Goal: Information Seeking & Learning: Learn about a topic

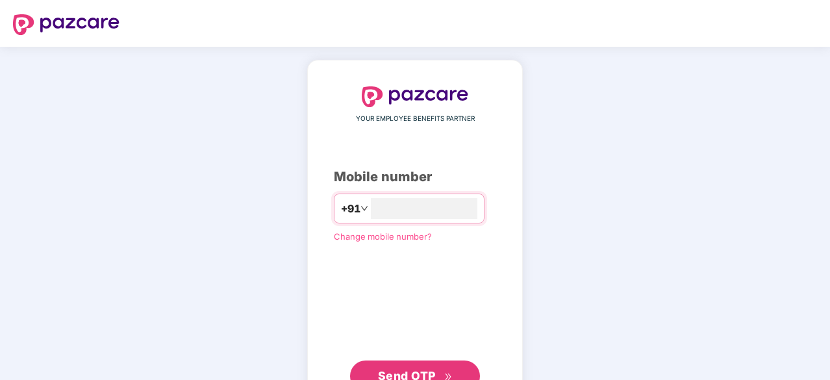
type input "**********"
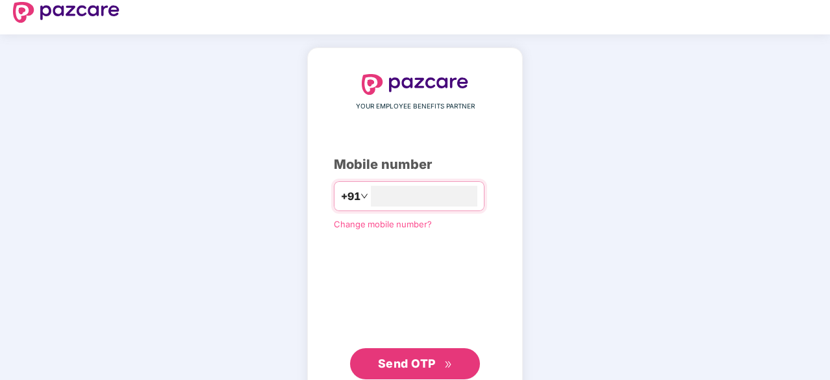
scroll to position [13, 0]
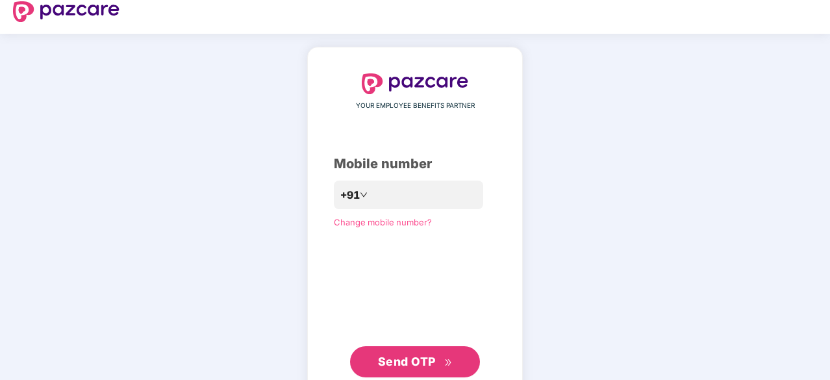
click at [417, 354] on span "Send OTP" at bounding box center [415, 362] width 75 height 18
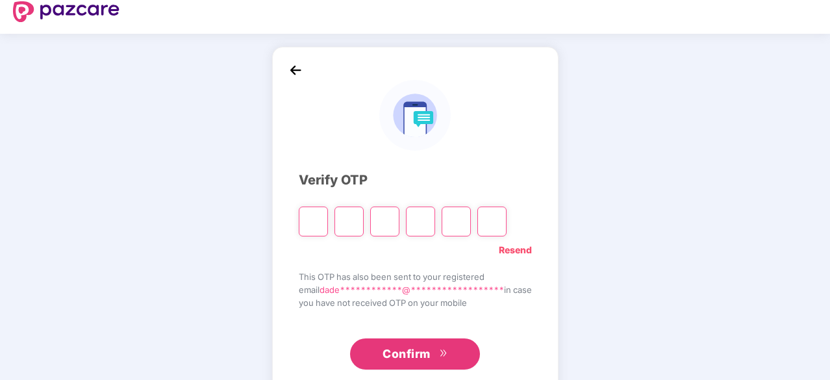
type input "*"
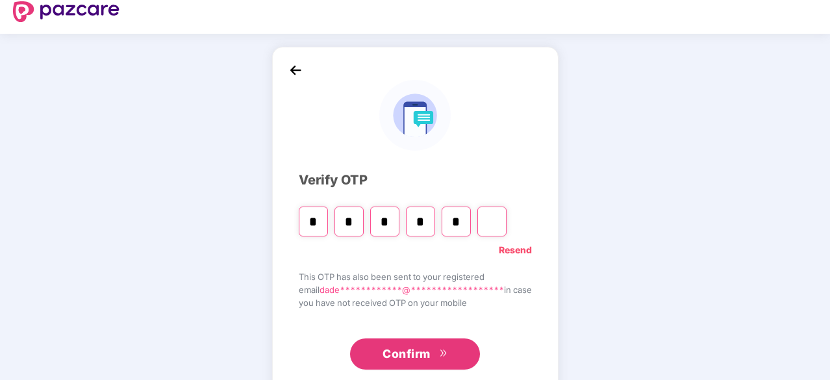
type input "*"
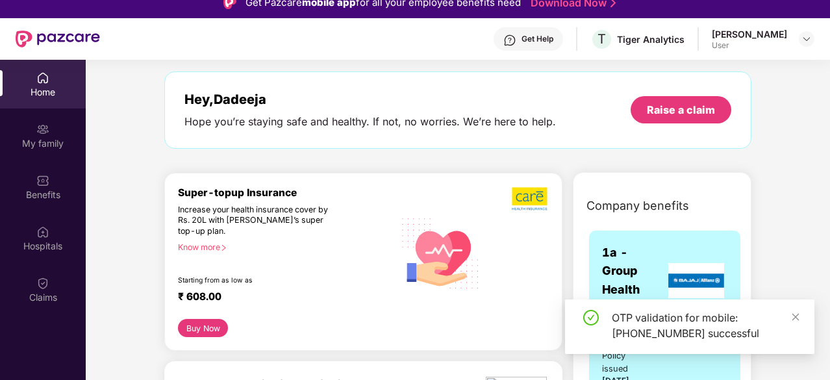
scroll to position [52, 0]
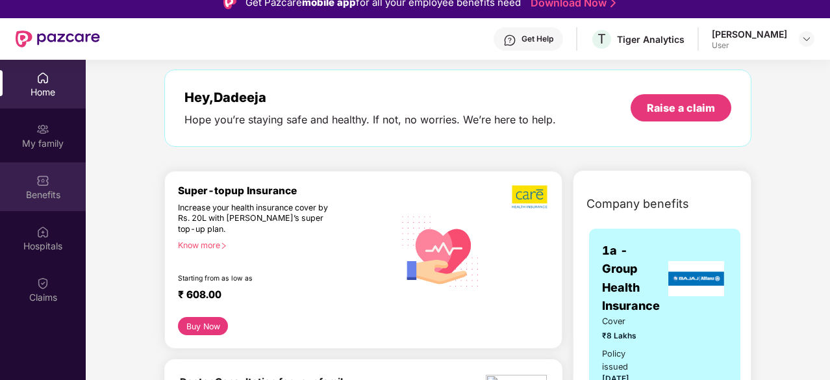
click at [35, 190] on div "Benefits" at bounding box center [43, 194] width 86 height 13
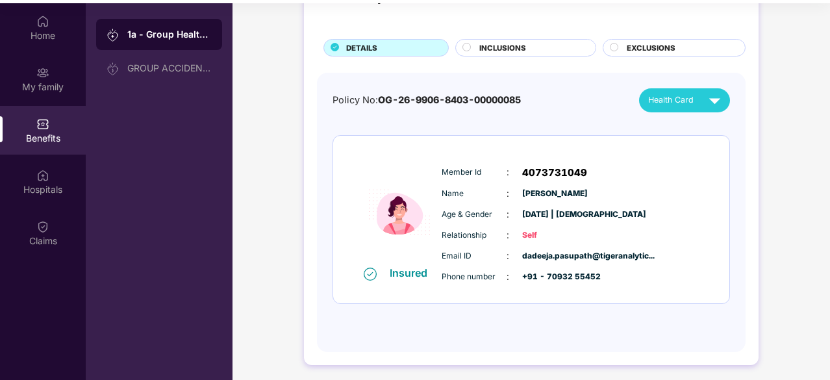
scroll to position [71, 0]
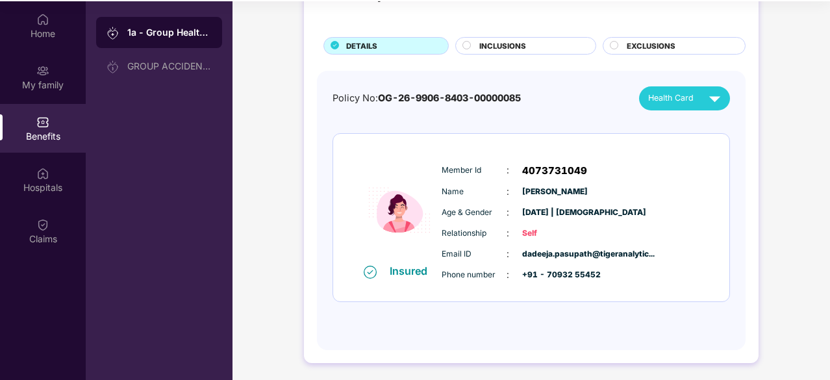
click at [539, 37] on div "INCLUSIONS" at bounding box center [525, 46] width 141 height 18
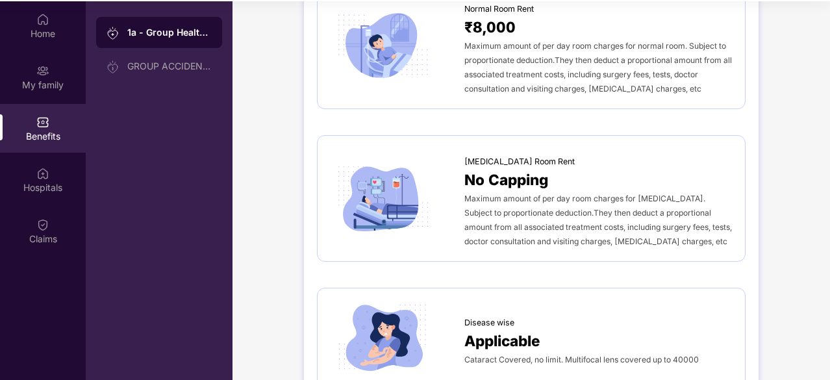
scroll to position [281, 0]
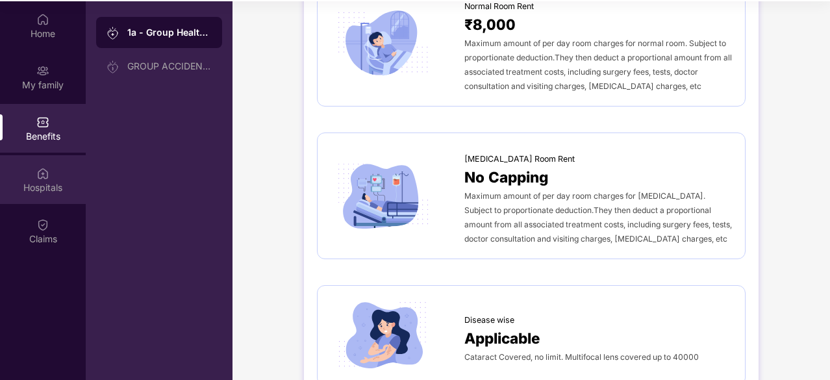
click at [42, 181] on div "Hospitals" at bounding box center [43, 187] width 86 height 13
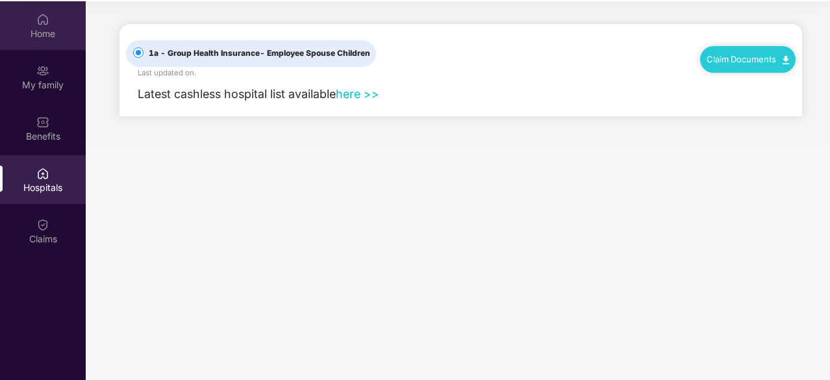
click at [32, 28] on div "Home" at bounding box center [43, 33] width 86 height 13
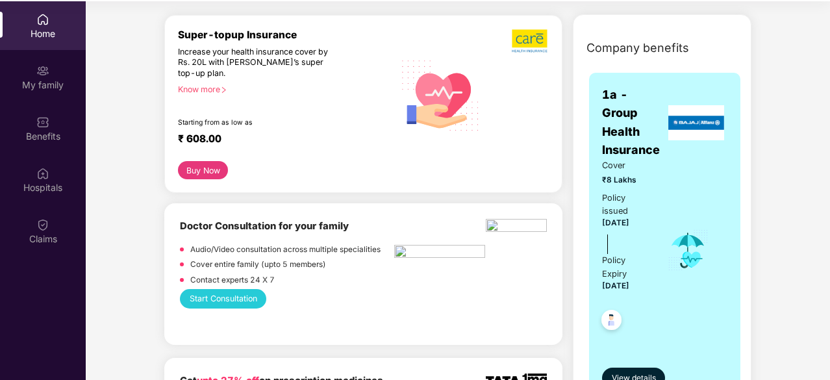
scroll to position [151, 0]
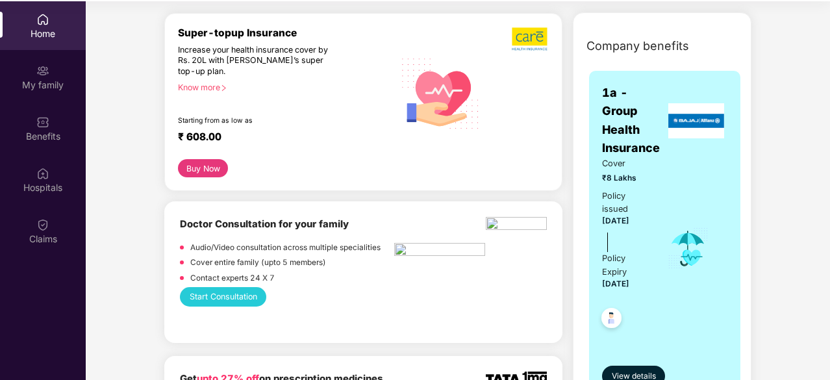
click at [212, 294] on button "Start Consultation" at bounding box center [223, 296] width 86 height 19
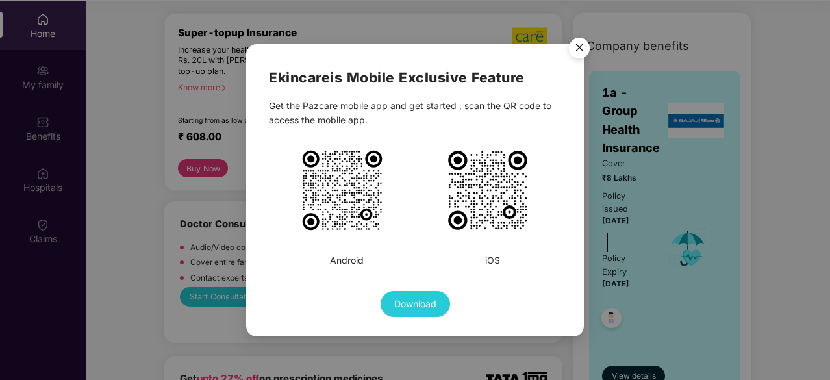
click at [583, 45] on img "Close" at bounding box center [579, 50] width 36 height 36
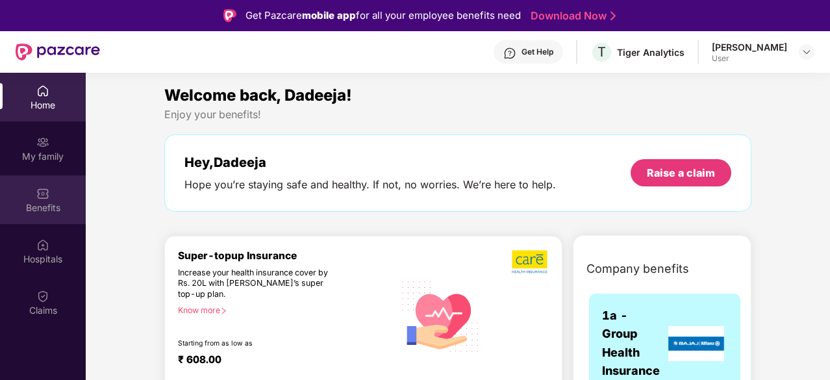
click at [51, 199] on div "Benefits" at bounding box center [43, 199] width 86 height 49
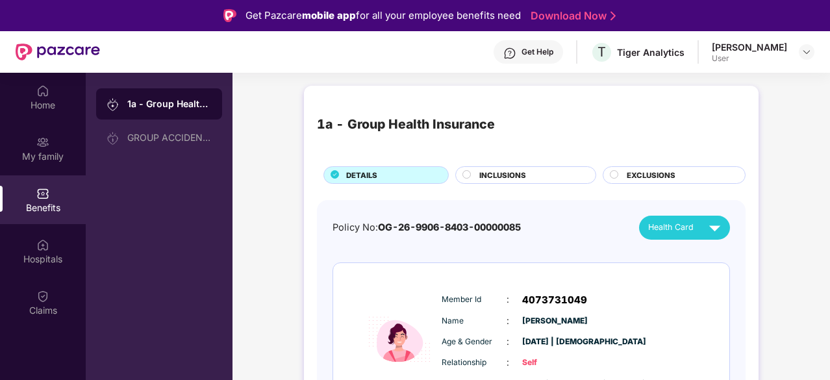
click at [679, 179] on div "EXCLUSIONS" at bounding box center [679, 177] width 118 height 14
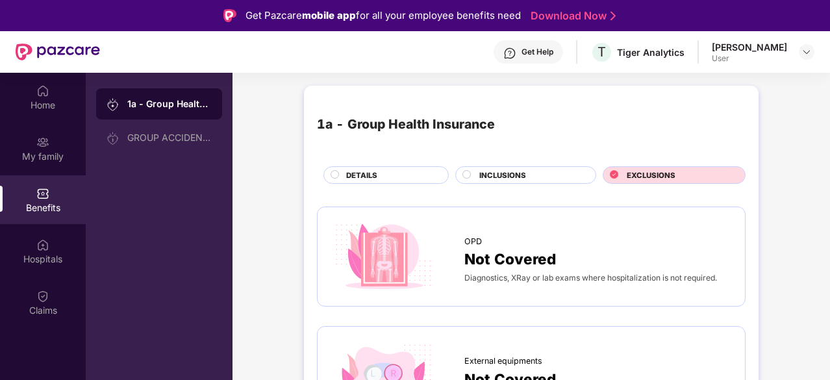
click at [666, 173] on span "EXCLUSIONS" at bounding box center [651, 176] width 49 height 12
click at [548, 179] on div "INCLUSIONS" at bounding box center [531, 177] width 116 height 14
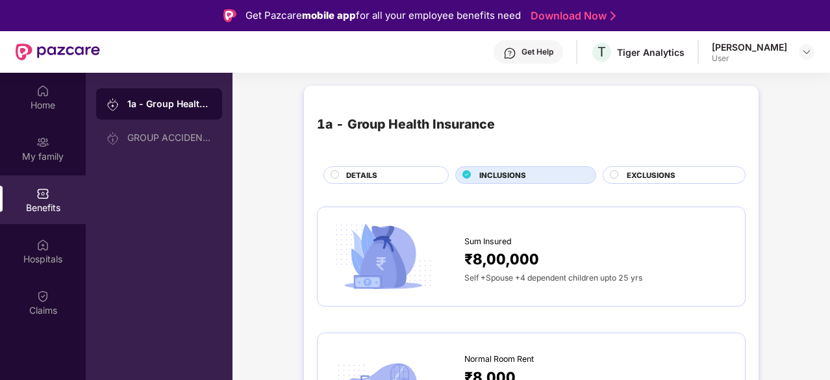
click at [554, 178] on div "INCLUSIONS" at bounding box center [531, 177] width 116 height 14
click at [41, 308] on div "Claims" at bounding box center [43, 310] width 86 height 13
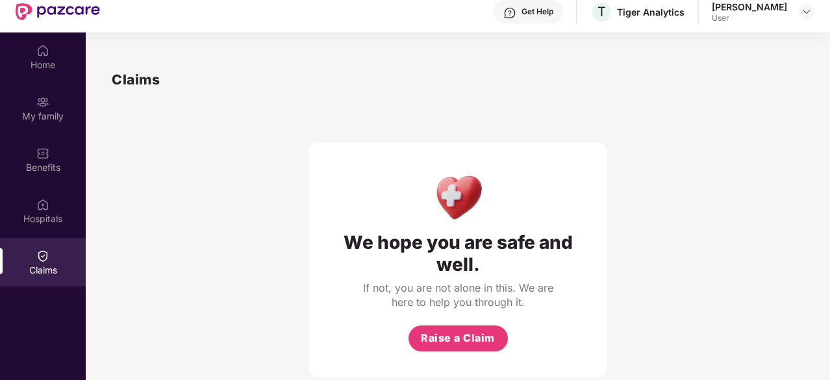
scroll to position [73, 0]
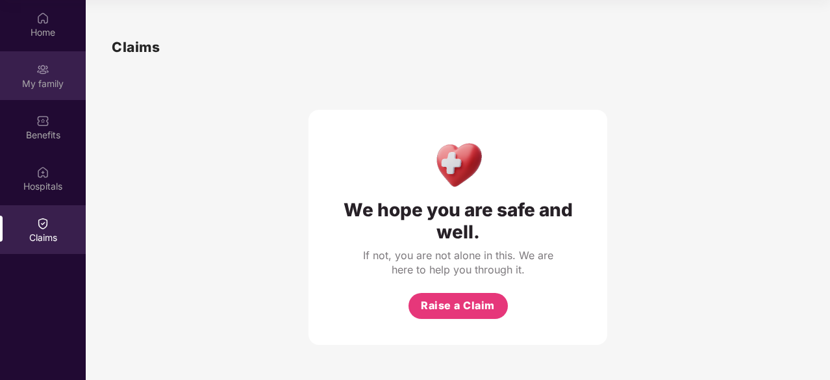
click at [40, 72] on img at bounding box center [42, 69] width 13 height 13
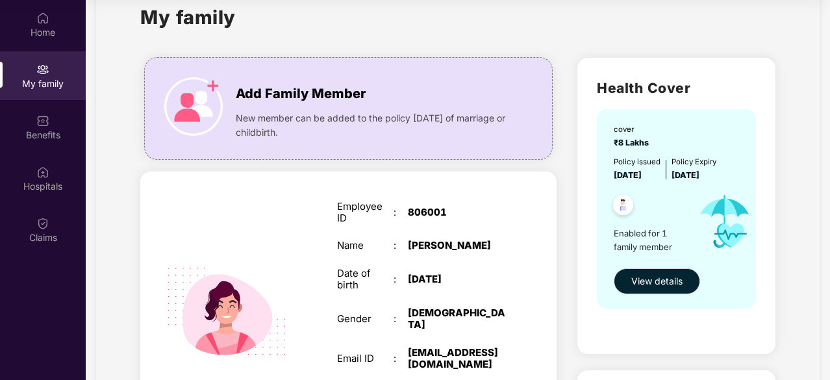
scroll to position [31, 0]
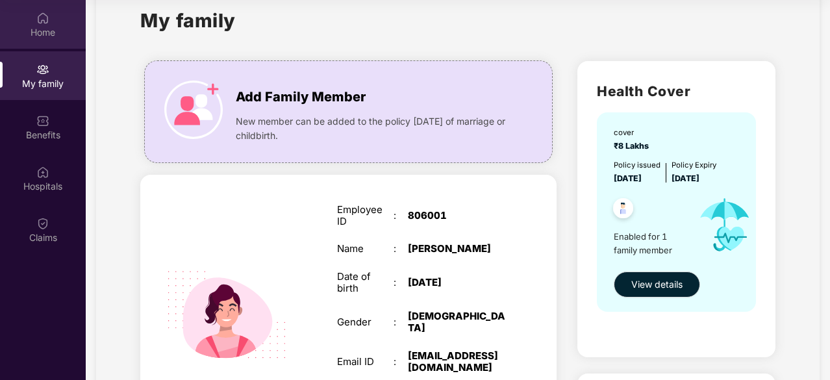
click at [47, 36] on div "Home" at bounding box center [43, 32] width 86 height 13
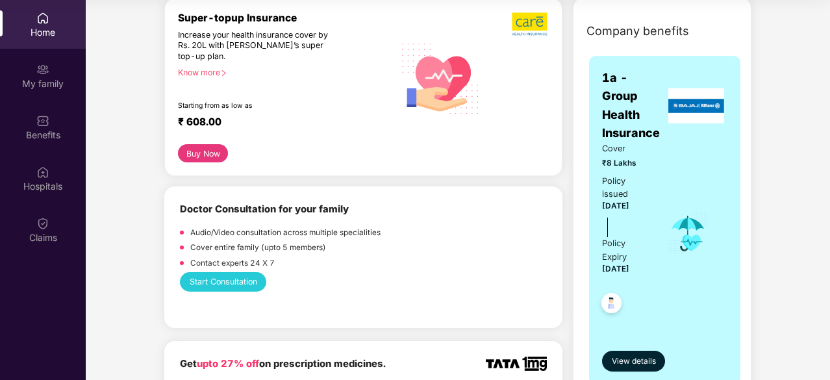
scroll to position [166, 0]
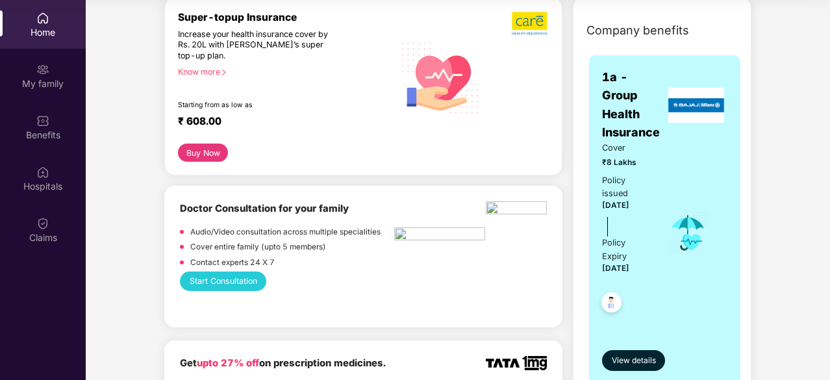
click at [252, 279] on button "Start Consultation" at bounding box center [223, 280] width 86 height 19
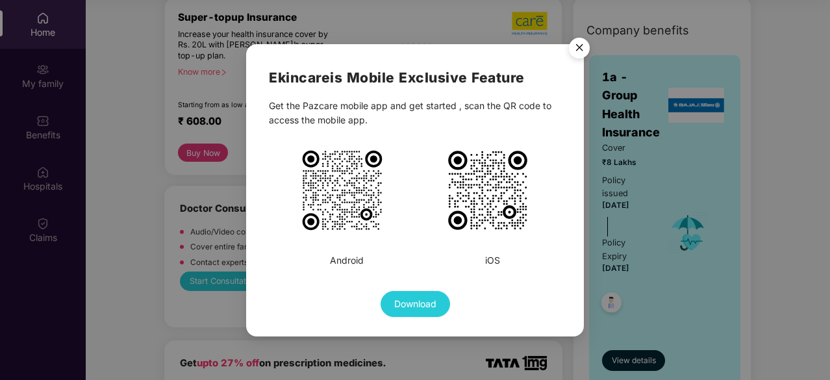
click at [580, 49] on img "Close" at bounding box center [579, 50] width 36 height 36
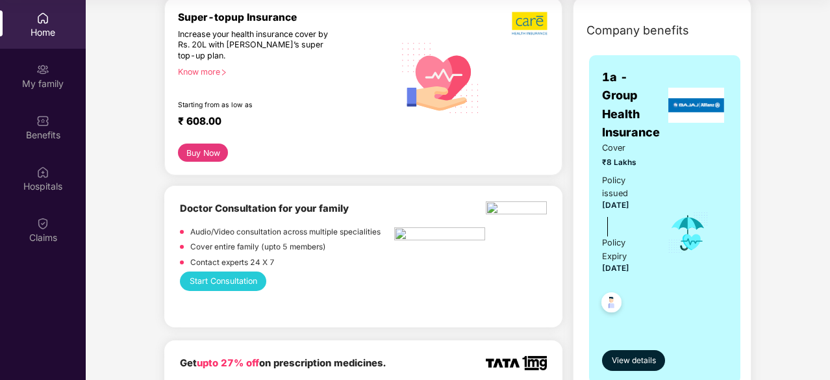
click at [55, 32] on div "Home" at bounding box center [43, 32] width 86 height 13
click at [46, 84] on div "My family" at bounding box center [43, 83] width 86 height 13
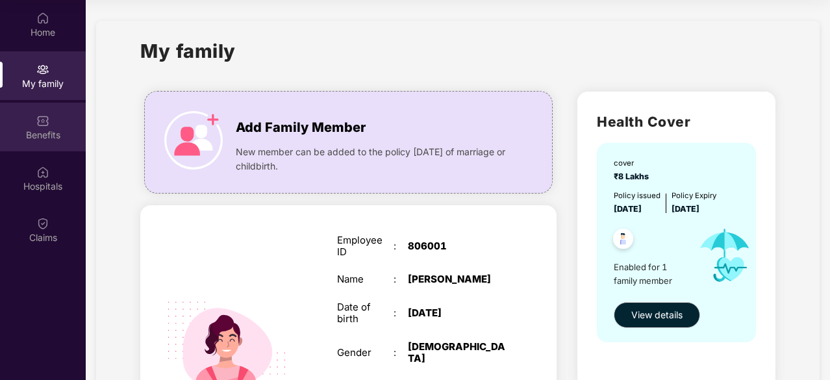
click at [45, 127] on img at bounding box center [42, 120] width 13 height 13
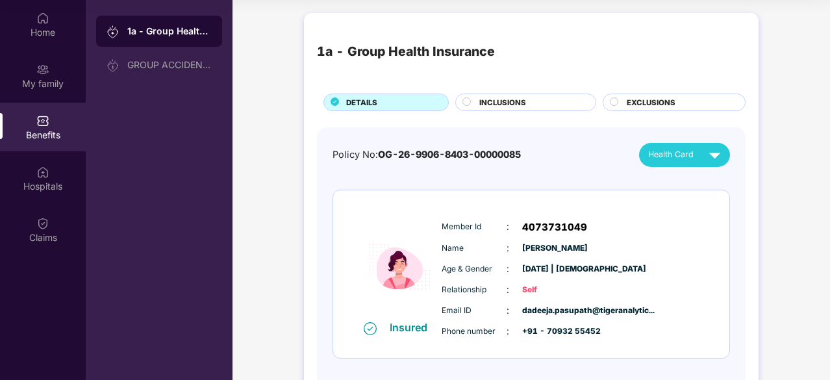
click at [548, 109] on div "INCLUSIONS" at bounding box center [531, 104] width 116 height 14
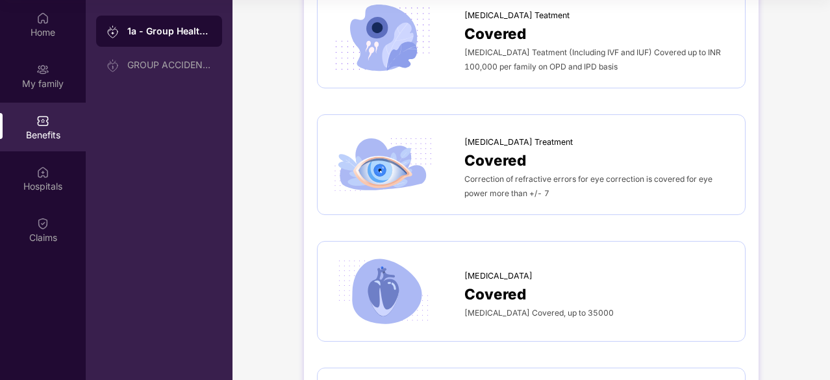
scroll to position [3239, 0]
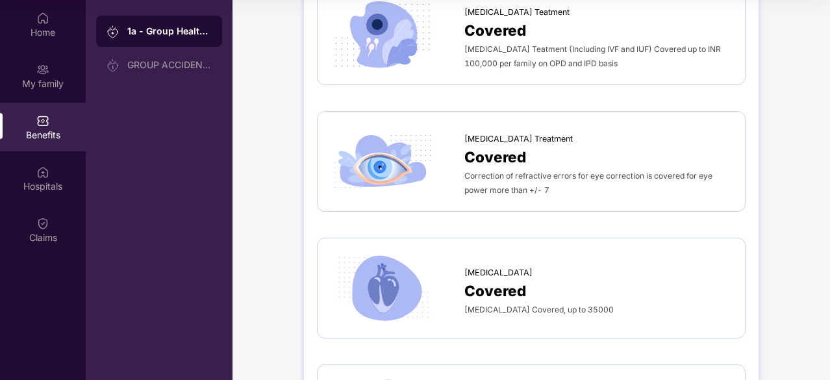
click at [442, 145] on div at bounding box center [398, 161] width 134 height 73
click at [395, 158] on img at bounding box center [383, 161] width 105 height 73
click at [392, 157] on img at bounding box center [383, 161] width 105 height 73
click at [392, 156] on img at bounding box center [383, 161] width 105 height 73
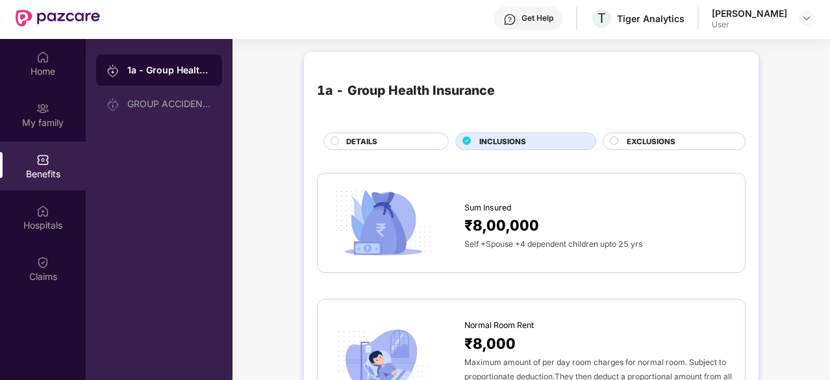
scroll to position [0, 0]
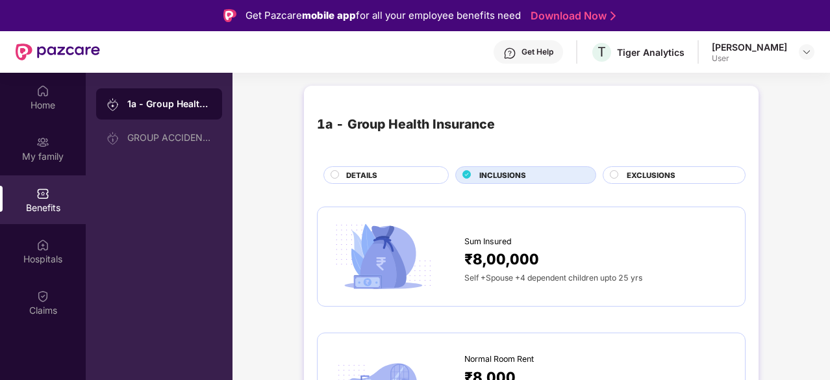
click at [622, 171] on div "EXCLUSIONS" at bounding box center [679, 177] width 118 height 14
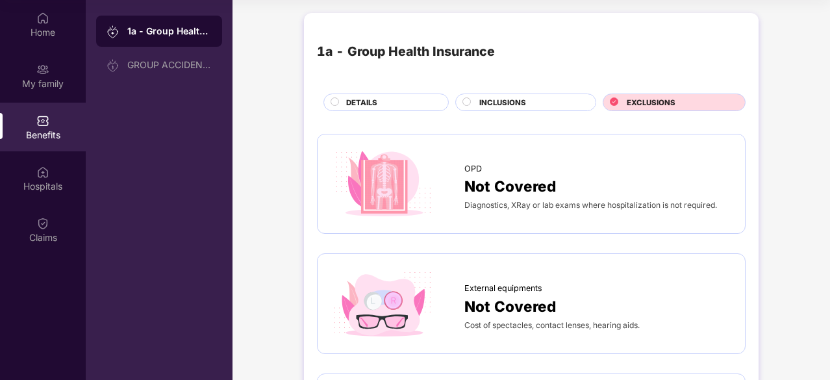
click at [361, 94] on div "DETAILS" at bounding box center [385, 103] width 125 height 18
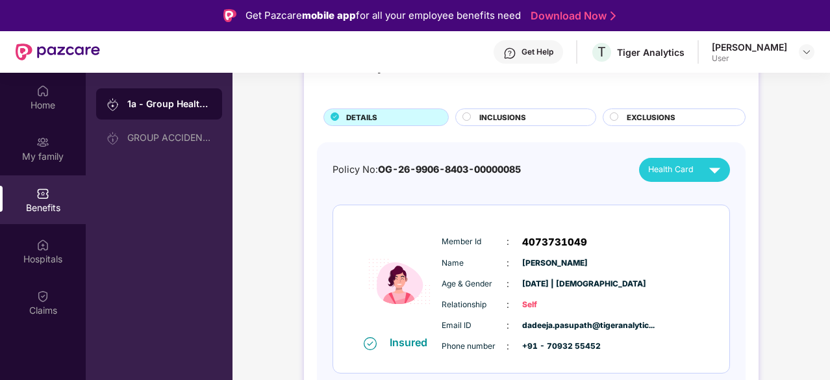
scroll to position [73, 0]
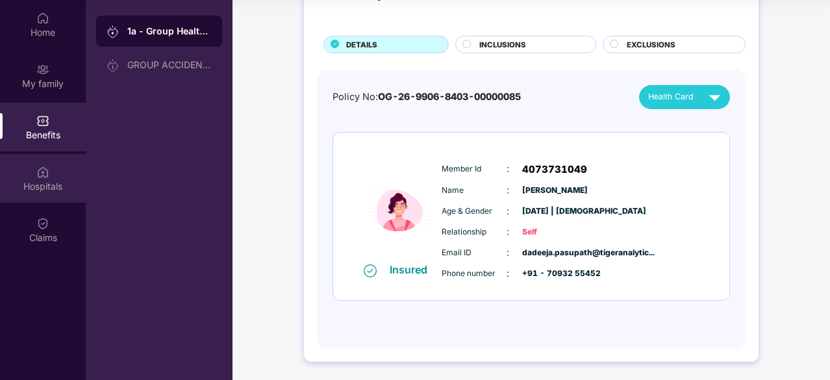
click at [57, 181] on div "Hospitals" at bounding box center [43, 186] width 86 height 13
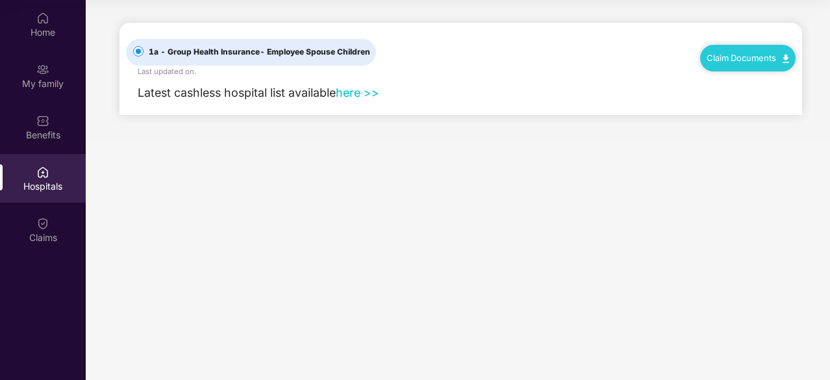
click at [693, 100] on div "Latest cashless hospital list available here >>" at bounding box center [461, 96] width 670 height 38
click at [58, 123] on div "Benefits" at bounding box center [43, 127] width 86 height 49
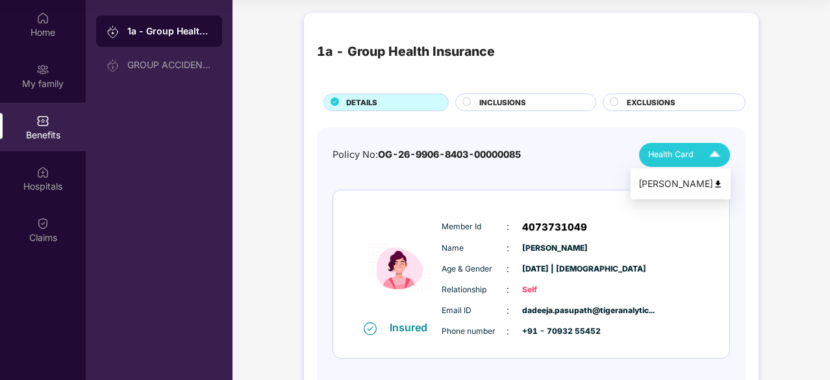
click at [681, 154] on span "Health Card" at bounding box center [670, 154] width 45 height 13
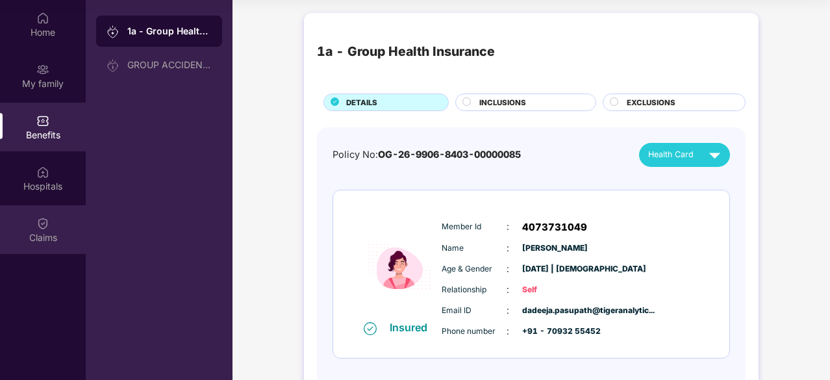
click at [49, 227] on div "Claims" at bounding box center [43, 229] width 86 height 49
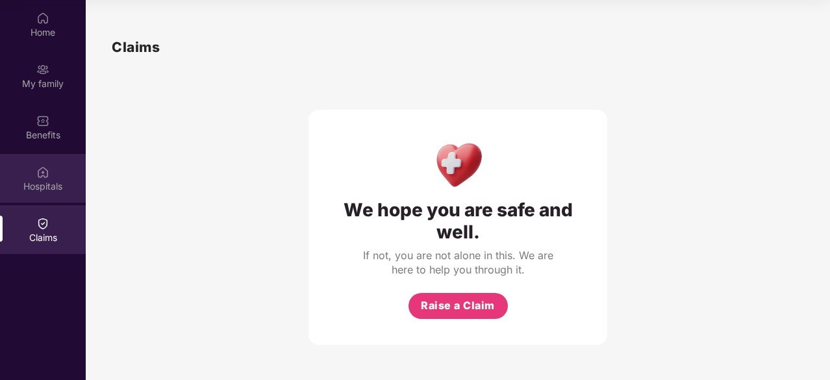
click at [38, 179] on div "Hospitals" at bounding box center [43, 178] width 86 height 49
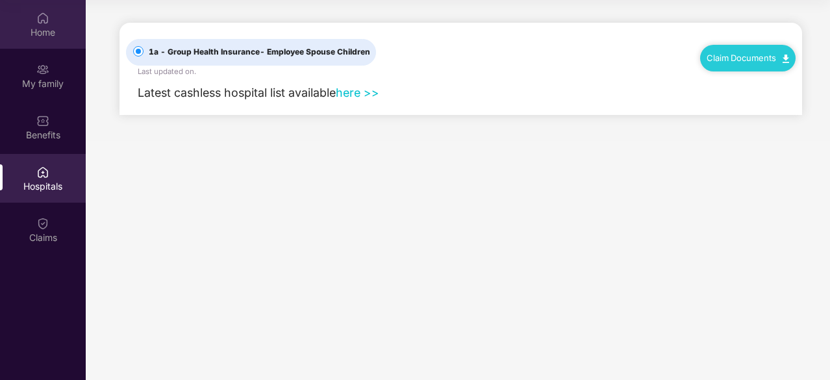
click at [36, 18] on div "Home" at bounding box center [43, 24] width 86 height 49
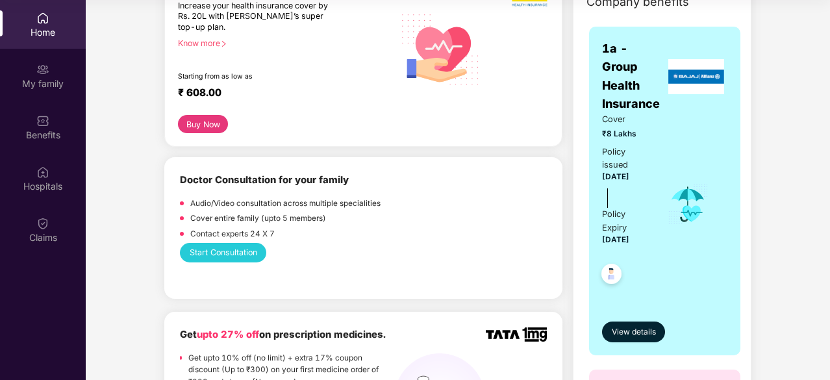
scroll to position [195, 0]
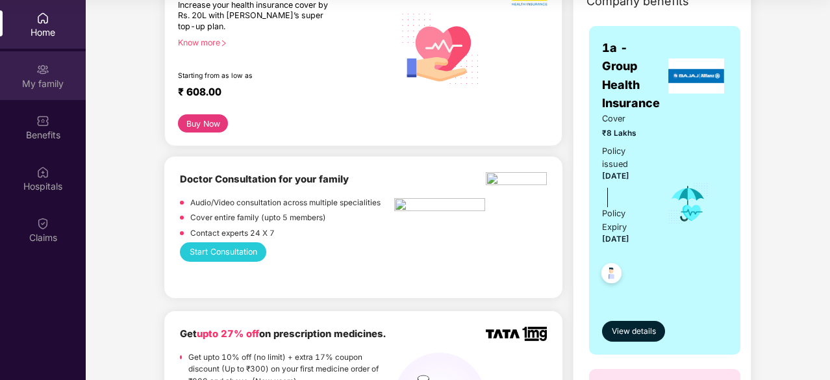
click at [44, 77] on div "My family" at bounding box center [43, 83] width 86 height 13
